Goal: Task Accomplishment & Management: Complete application form

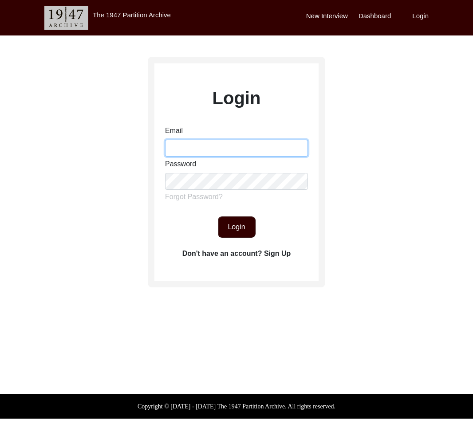
drag, startPoint x: 211, startPoint y: 147, endPoint x: 232, endPoint y: 155, distance: 22.3
click at [212, 147] on input "Email" at bounding box center [236, 148] width 143 height 17
type input "[EMAIL_ADDRESS][DOMAIN_NAME]"
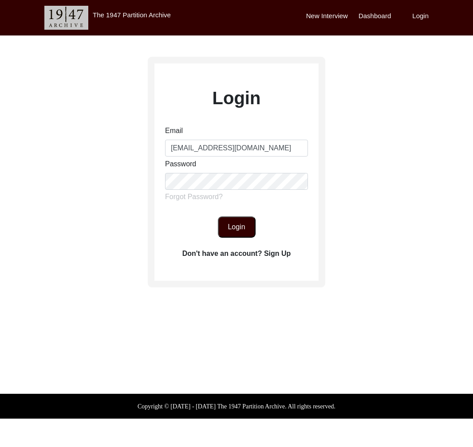
click at [243, 225] on button "Login" at bounding box center [237, 227] width 38 height 21
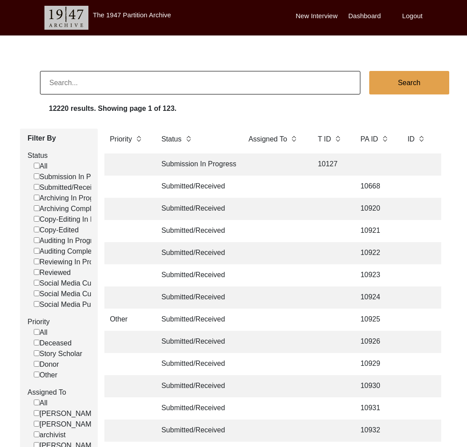
click at [123, 83] on input at bounding box center [200, 83] width 320 height 24
paste input "[PERSON_NAME]"
type input "[PERSON_NAME]"
checkbox input "false"
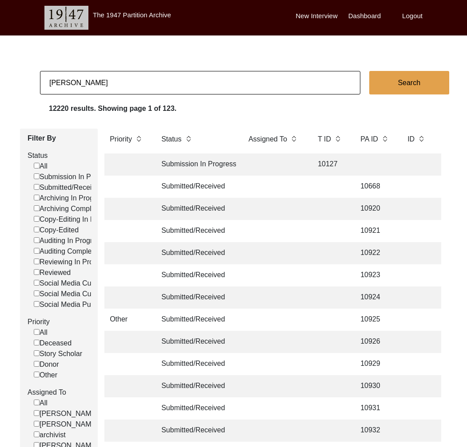
checkbox input "false"
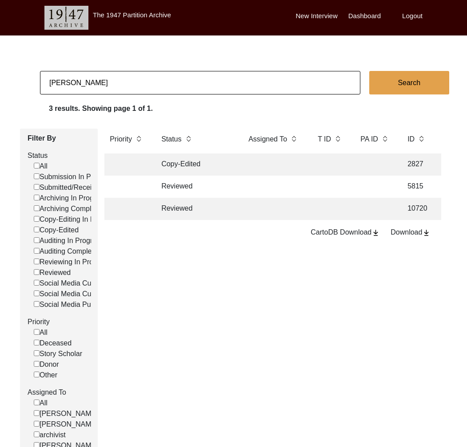
click at [65, 79] on input "[PERSON_NAME]" at bounding box center [200, 83] width 320 height 24
type input "[PERSON_NAME]"
checkbox input "false"
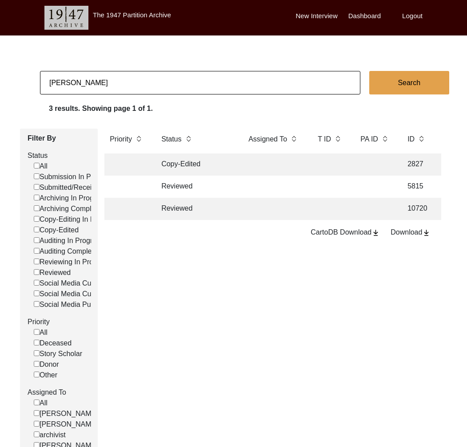
checkbox input "false"
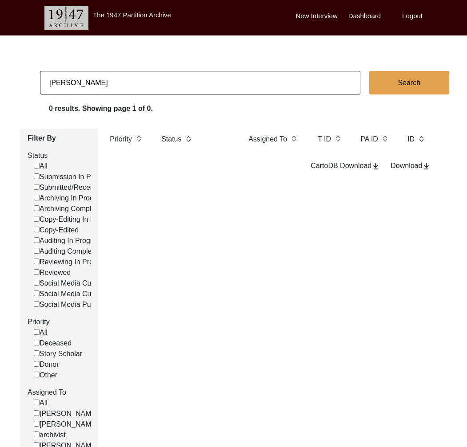
click at [58, 83] on input "[PERSON_NAME]" at bounding box center [200, 83] width 320 height 24
paste input "[PERSON_NAME]"
type input "[PERSON_NAME]"
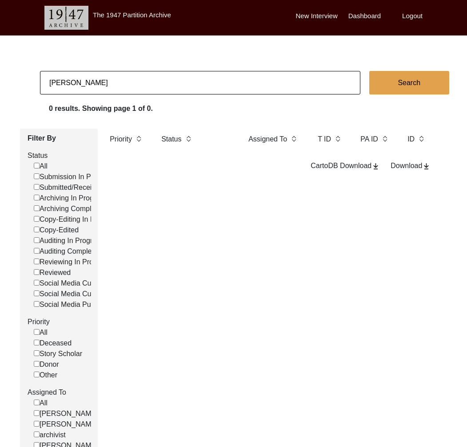
checkbox input "false"
click at [80, 76] on input "[PERSON_NAME]" at bounding box center [200, 83] width 320 height 24
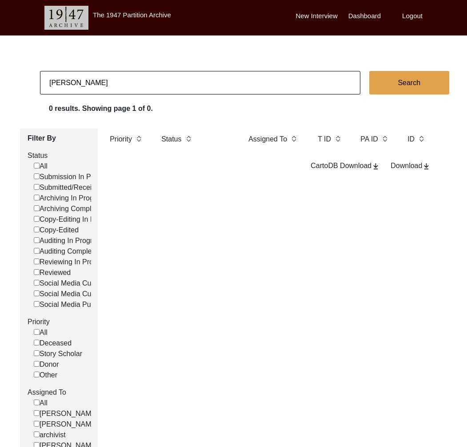
click at [80, 76] on input "[PERSON_NAME]" at bounding box center [200, 83] width 320 height 24
paste input "[PERSON_NAME]"
type input "[PERSON_NAME]"
checkbox input "false"
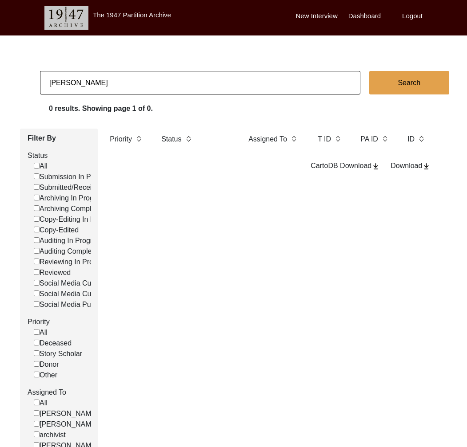
checkbox input "false"
click at [118, 80] on input "[PERSON_NAME]" at bounding box center [200, 83] width 320 height 24
type input "[PERSON_NAME]"
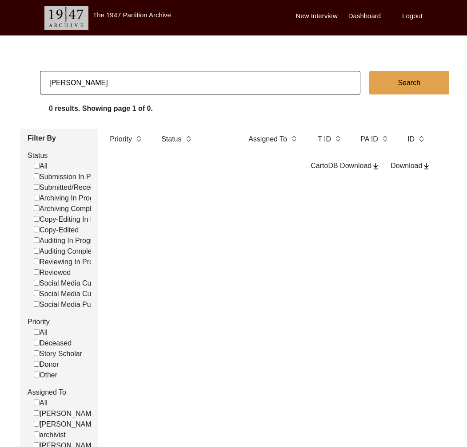
checkbox input "false"
click at [78, 91] on input "[PERSON_NAME]" at bounding box center [200, 83] width 320 height 24
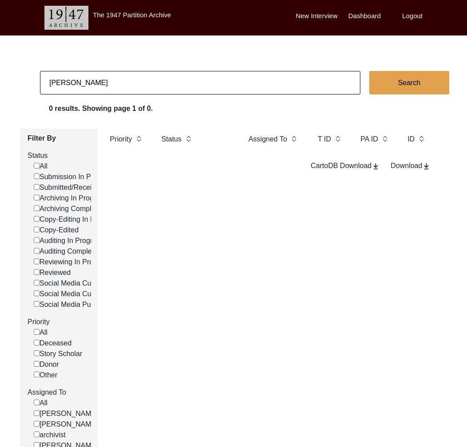
click at [78, 91] on input "[PERSON_NAME]" at bounding box center [200, 83] width 320 height 24
type input "[PERSON_NAME]"
checkbox input "false"
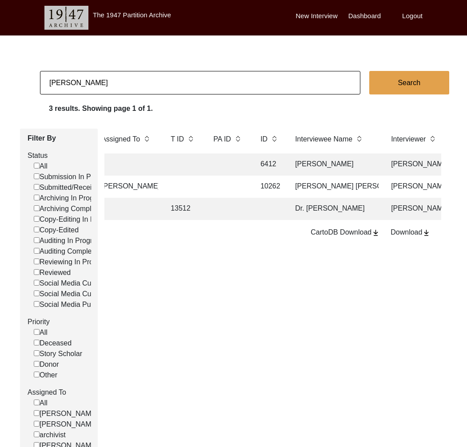
scroll to position [0, 328]
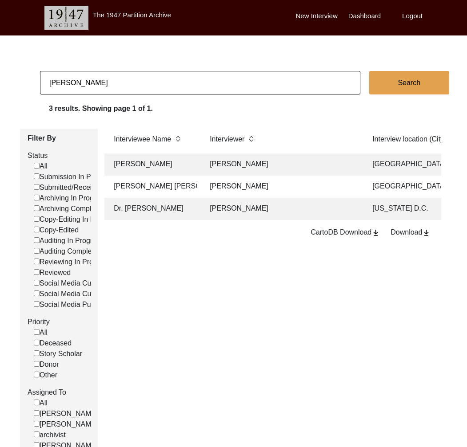
click at [126, 75] on input "[PERSON_NAME]" at bounding box center [200, 83] width 320 height 24
type input "[PERSON_NAME]"
checkbox input "false"
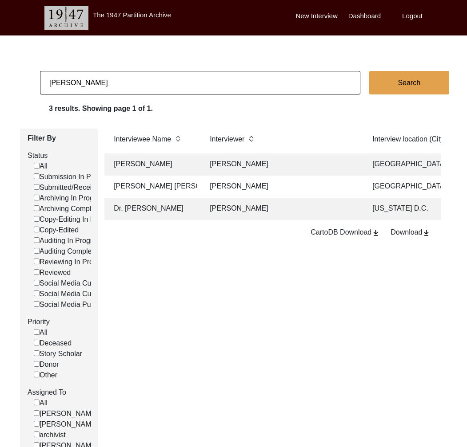
checkbox input "false"
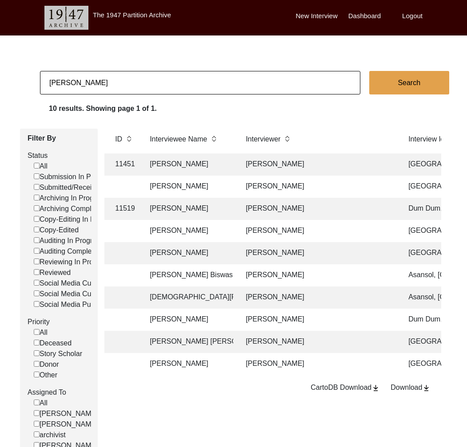
scroll to position [0, 183]
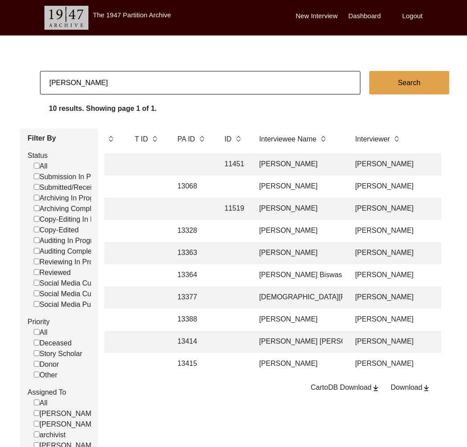
click at [190, 361] on td "13415" at bounding box center [192, 364] width 40 height 22
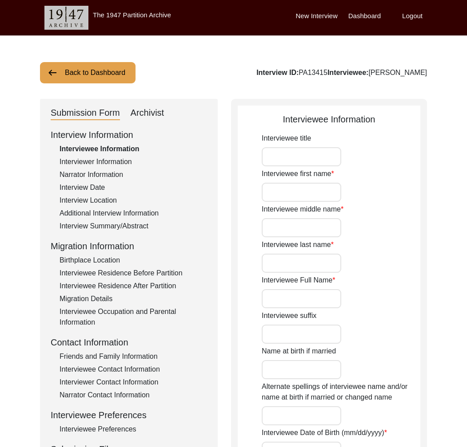
type input "[PERSON_NAME]"
type input "Ganguly"
type input "[PERSON_NAME]"
type input "n/a"
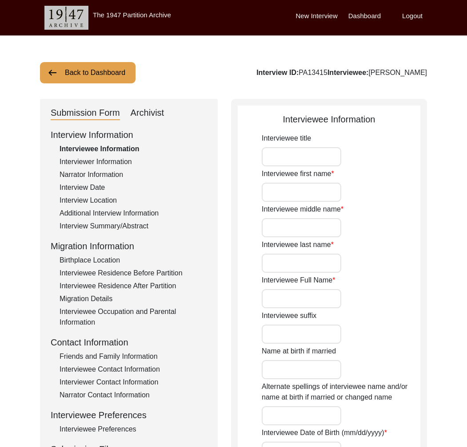
type input "1933"
type input "92"
type input "[DEMOGRAPHIC_DATA]"
type input "Bengali"
type input "[DEMOGRAPHIC_DATA]"
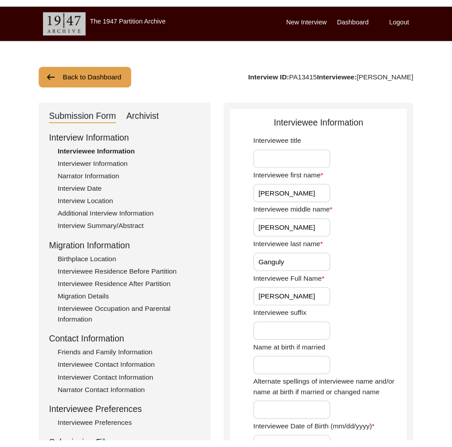
scroll to position [173, 0]
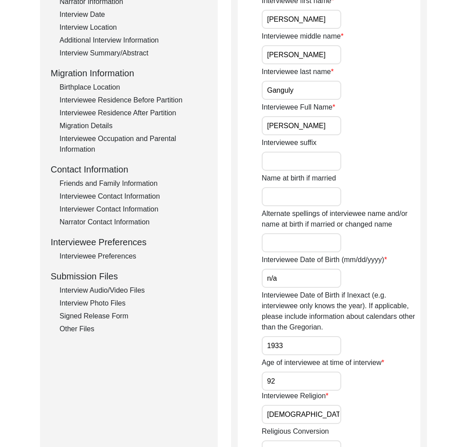
click at [116, 299] on div "Interview Photo Files" at bounding box center [132, 303] width 147 height 11
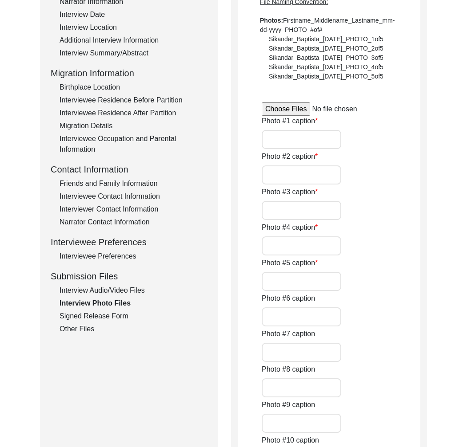
type input "[PERSON_NAME]'s father and mother, [PERSON_NAME] and [PERSON_NAME]."
type input "[PERSON_NAME]'s mother, Protiva Ganguly, seated on the left."
type input "[PERSON_NAME], with his brothers ([PERSON_NAME], [PERSON_NAME], [PERSON_NAME], …"
type input "[PERSON_NAME]'s mother, Protiva Ganguly, with him (crawling) and his elder brot…"
type input "[PERSON_NAME] with his wife, [PERSON_NAME]."
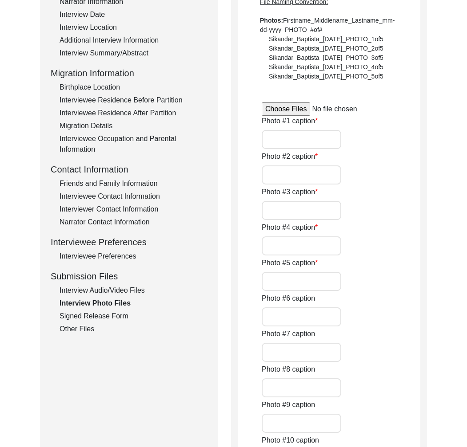
type input "Current condition of a portion of [PERSON_NAME]'s house in [GEOGRAPHIC_DATA]."
type input "4 of 6"
type input "jpg"
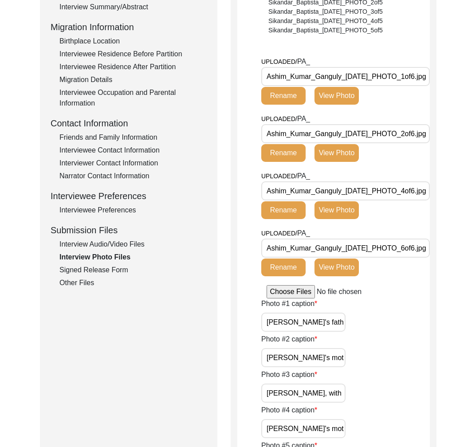
scroll to position [0, 0]
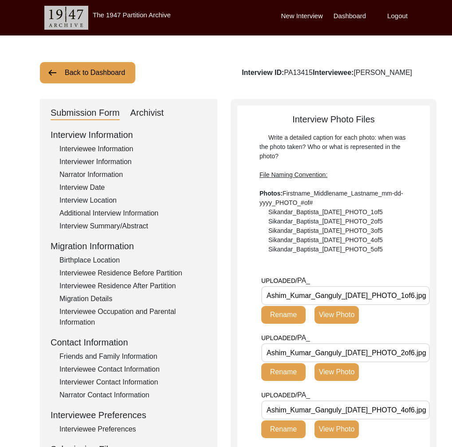
click at [80, 74] on button "Back to Dashboard" at bounding box center [87, 72] width 95 height 21
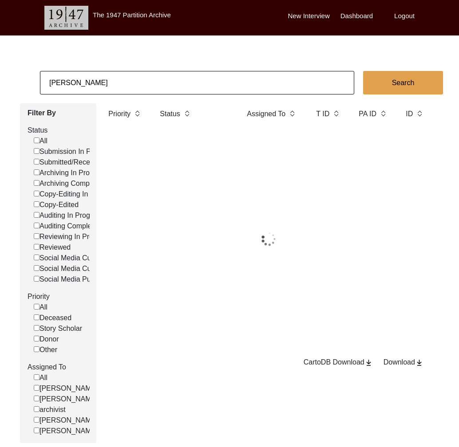
click at [89, 83] on input "[PERSON_NAME]" at bounding box center [197, 83] width 314 height 24
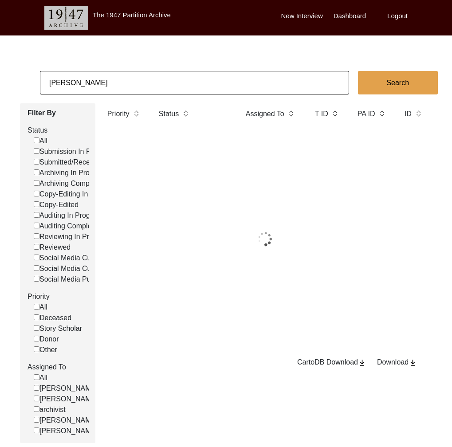
drag, startPoint x: 80, startPoint y: 74, endPoint x: 89, endPoint y: 83, distance: 12.2
click at [89, 83] on input "[PERSON_NAME]" at bounding box center [194, 83] width 309 height 24
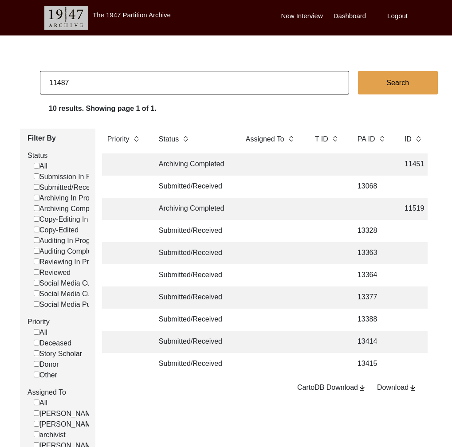
type input "11487"
checkbox input "false"
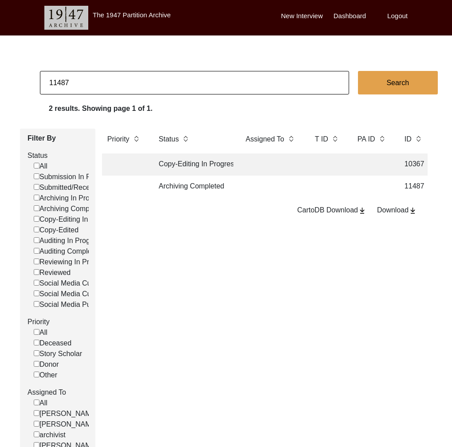
click at [226, 184] on td "Archiving Completed" at bounding box center [194, 187] width 80 height 22
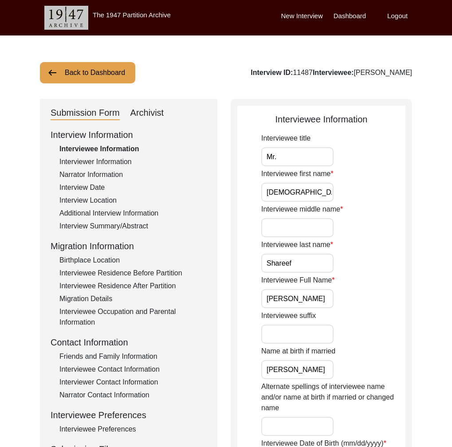
drag, startPoint x: 420, startPoint y: 75, endPoint x: 350, endPoint y: 75, distance: 69.3
copy div "[PERSON_NAME]"
click at [135, 120] on div "Archivist" at bounding box center [148, 113] width 34 height 14
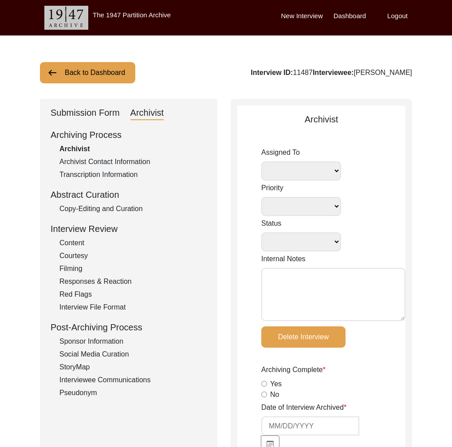
select select
select select "Archiving Completed"
type textarea "[DATE] [PERSON_NAME]: T file names need to be updated [DATE] [PERSON_NAME]: Ass…"
radio input "true"
type input "[DATE]"
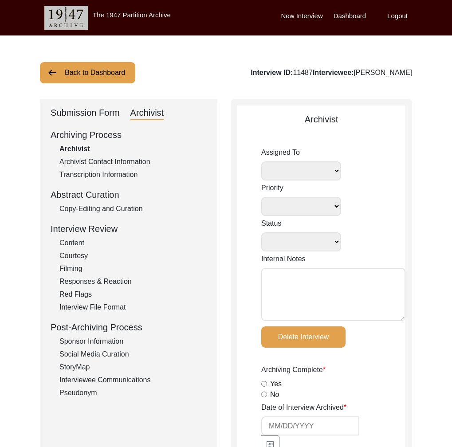
type textarea "[PERSON_NAME] Archivist Notes- [DATE] Interviewee Information Interviewee title…"
radio input "true"
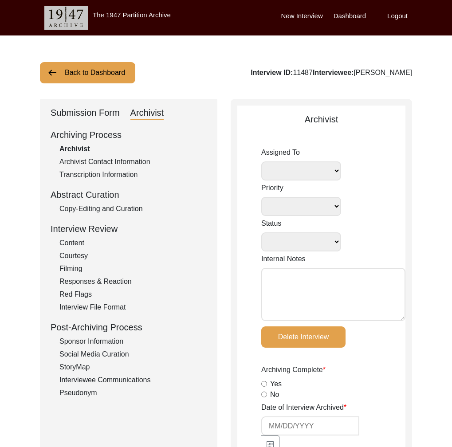
radio input "true"
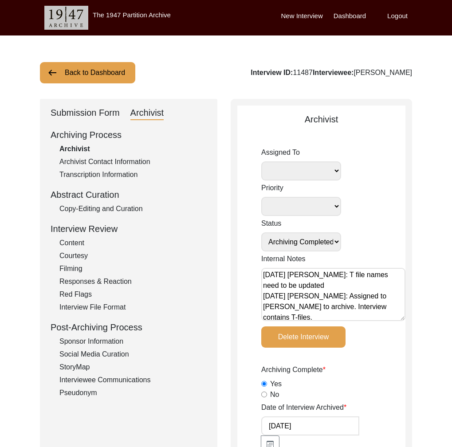
radio input "true"
type input "1:37:54"
radio input "true"
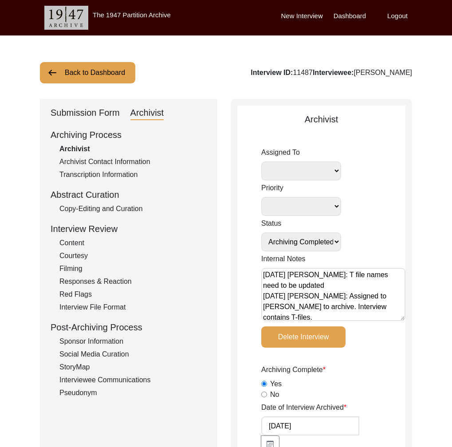
radio input "true"
type input "23"
radio input "true"
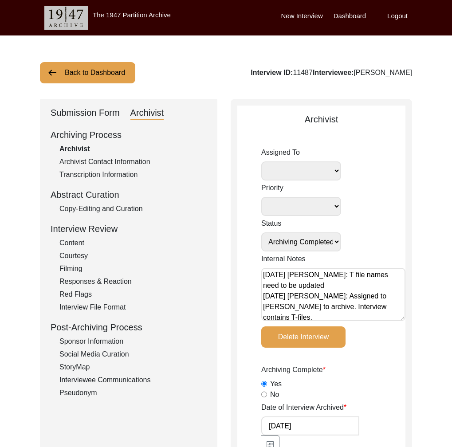
type textarea "b-roll: 0:05:37"
type input ".mp4"
type input "13.96 GB"
select select
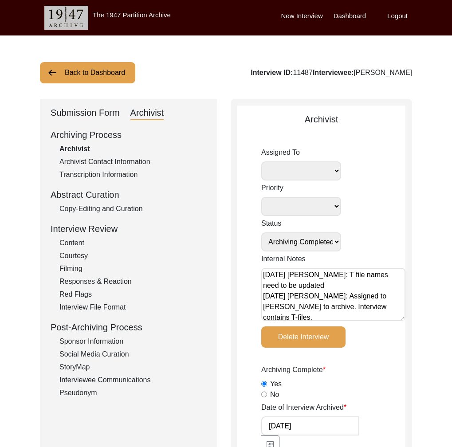
drag, startPoint x: 111, startPoint y: 75, endPoint x: 118, endPoint y: 77, distance: 7.2
click at [118, 77] on button "Back to Dashboard" at bounding box center [87, 72] width 95 height 21
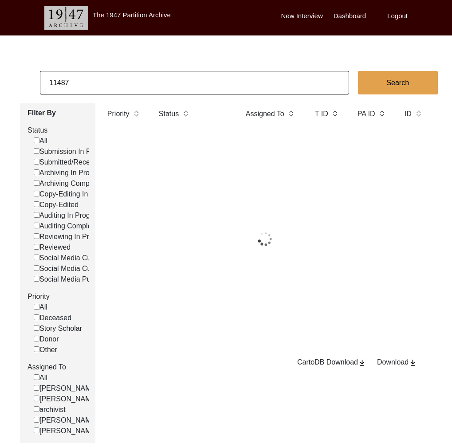
click at [130, 80] on input "11487" at bounding box center [194, 83] width 309 height 24
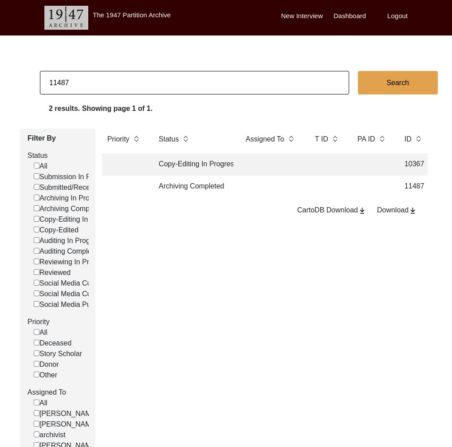
click at [130, 80] on input "11487" at bounding box center [194, 83] width 309 height 24
type input "11502"
checkbox input "false"
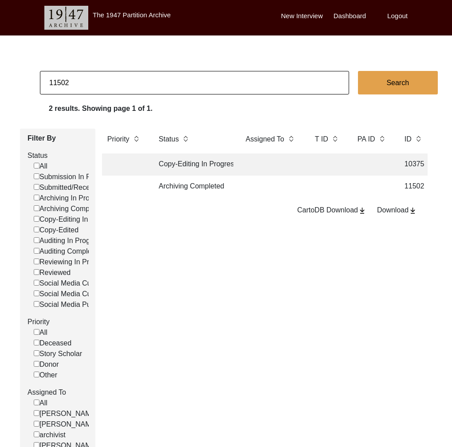
click at [198, 191] on td "Archiving Completed" at bounding box center [194, 187] width 80 height 22
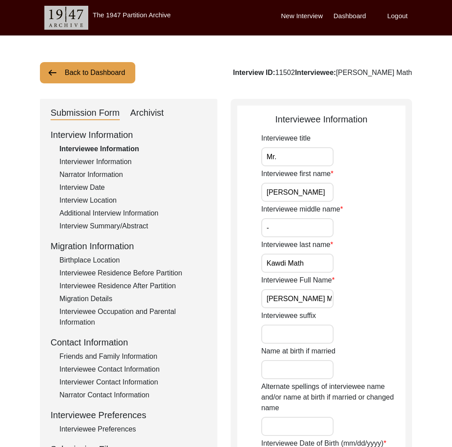
drag, startPoint x: 415, startPoint y: 75, endPoint x: 345, endPoint y: 74, distance: 70.1
copy div "[PERSON_NAME] Math"
